Goal: Information Seeking & Learning: Learn about a topic

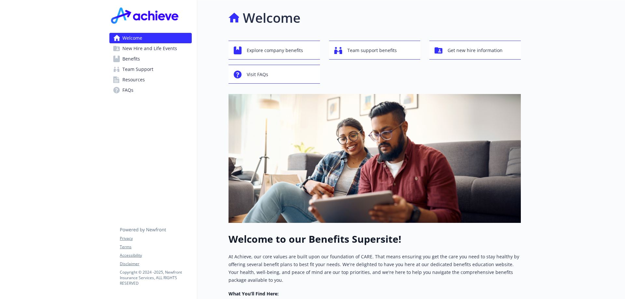
click at [143, 58] on link "Benefits" at bounding box center [150, 59] width 82 height 10
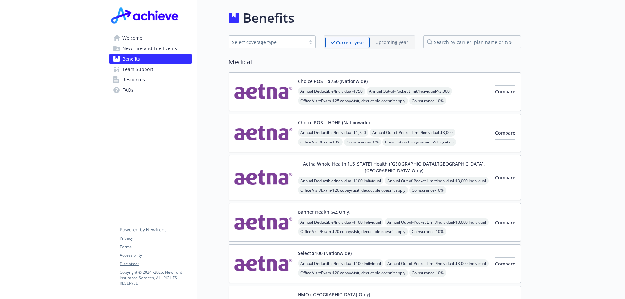
click at [139, 70] on span "Team Support" at bounding box center [137, 69] width 31 height 10
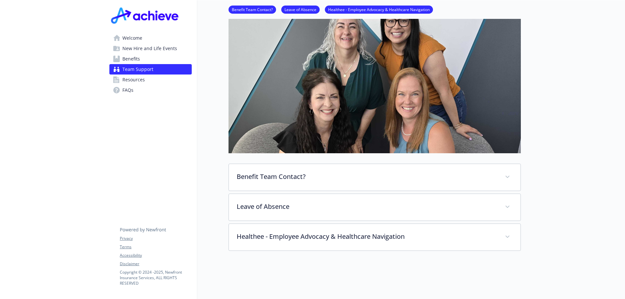
scroll to position [130, 0]
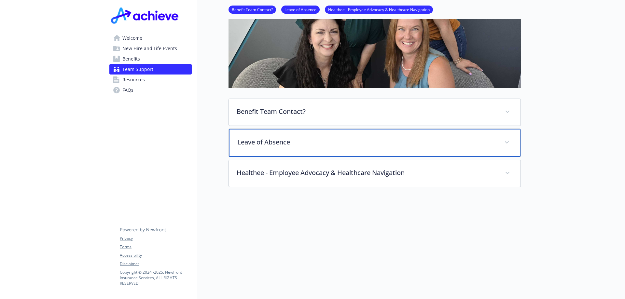
click at [509, 140] on span at bounding box center [507, 142] width 10 height 10
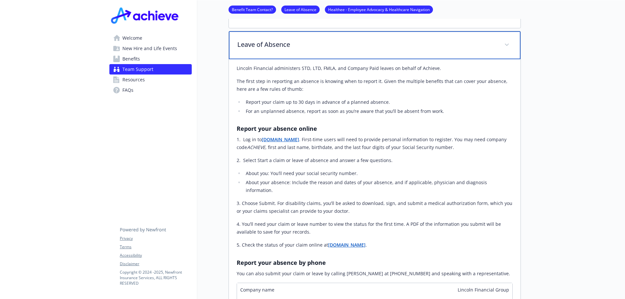
scroll to position [195, 0]
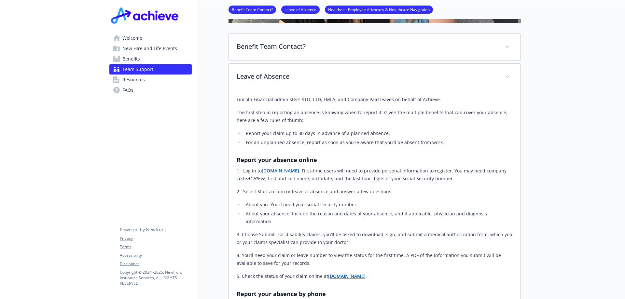
click at [341, 8] on link "Healthee - Employee Advocacy & Healthcare Navigation" at bounding box center [379, 9] width 108 height 6
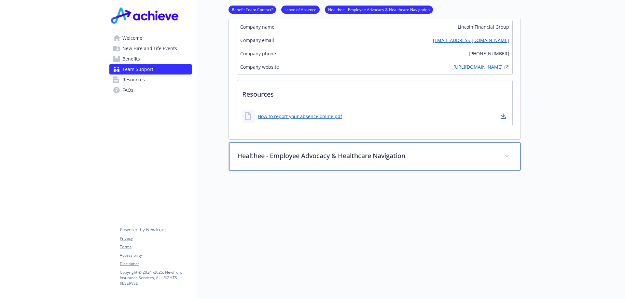
click at [505, 151] on span at bounding box center [507, 156] width 10 height 10
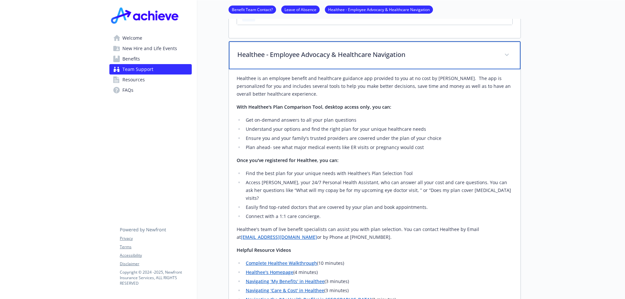
scroll to position [656, 5]
